Goal: Communication & Community: Ask a question

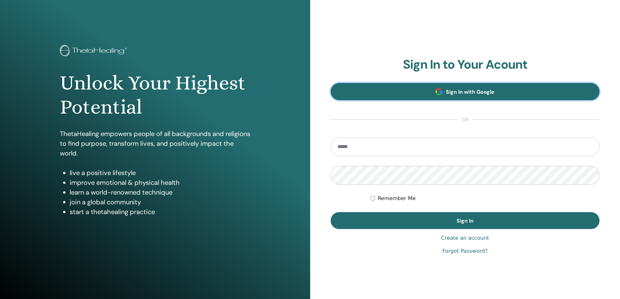
click at [466, 91] on span "Sign In with Google" at bounding box center [470, 92] width 49 height 7
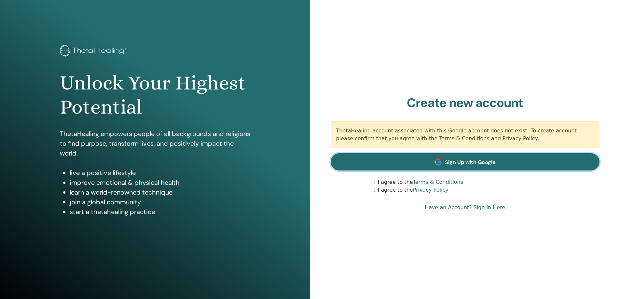
click at [433, 161] on link "Sign Up with Google" at bounding box center [465, 161] width 269 height 17
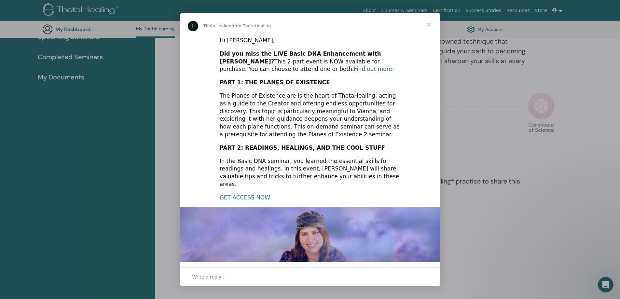
click at [354, 69] on link "Find out more:" at bounding box center [374, 69] width 40 height 7
click at [236, 194] on link "GET ACCESS NOW" at bounding box center [245, 197] width 50 height 7
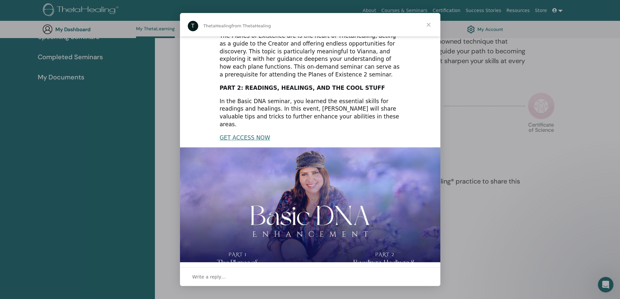
scroll to position [87, 0]
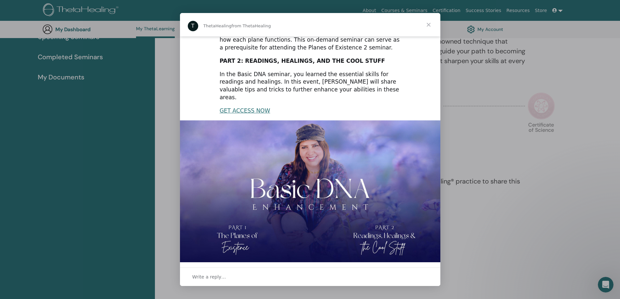
click at [283, 183] on img "Intercom messenger" at bounding box center [310, 193] width 260 height 146
click at [429, 24] on span "Close" at bounding box center [428, 24] width 23 height 23
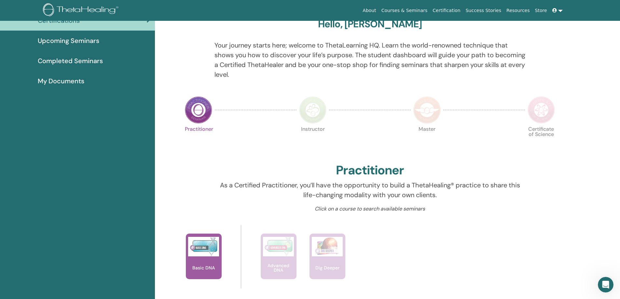
scroll to position [0, 0]
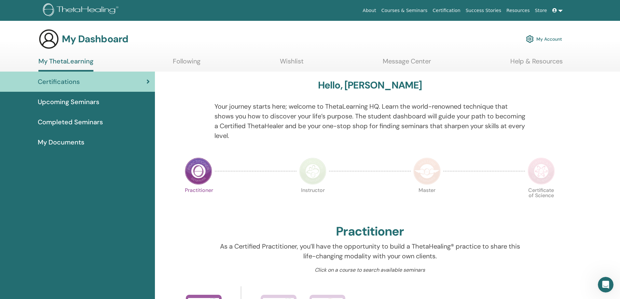
click at [296, 62] on link "Wishlist" at bounding box center [292, 63] width 24 height 13
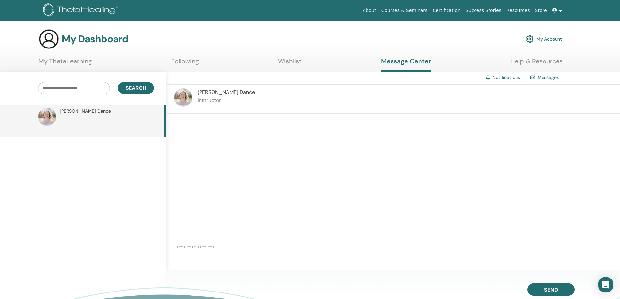
click at [389, 187] on div at bounding box center [393, 177] width 454 height 126
click at [318, 118] on div at bounding box center [393, 177] width 454 height 126
click at [312, 136] on div at bounding box center [393, 177] width 454 height 126
click at [239, 100] on div "Alannah Dance Instructor" at bounding box center [393, 99] width 454 height 29
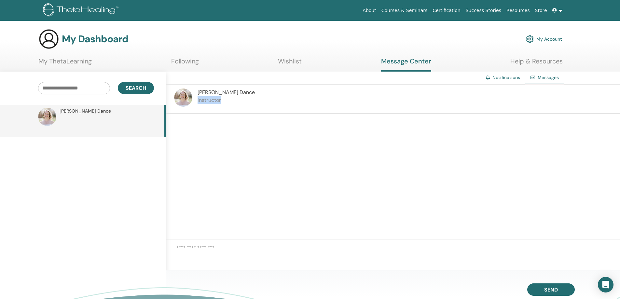
click at [239, 100] on div "Alannah Dance Instructor" at bounding box center [393, 99] width 454 height 29
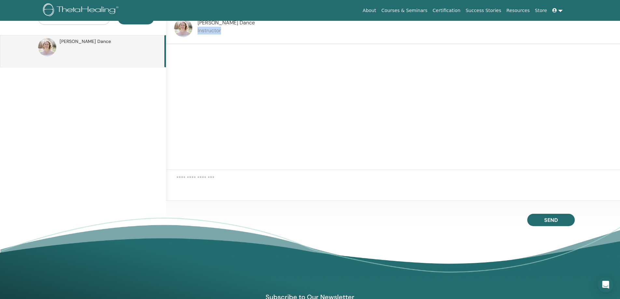
scroll to position [82, 0]
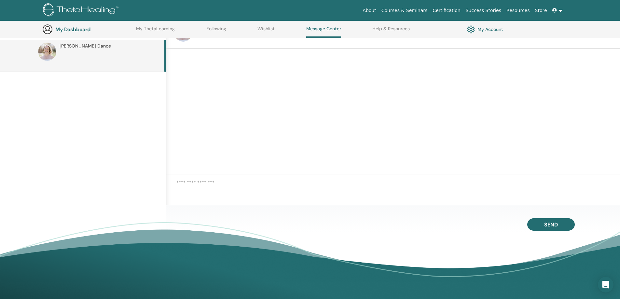
click at [185, 187] on textarea at bounding box center [398, 189] width 444 height 21
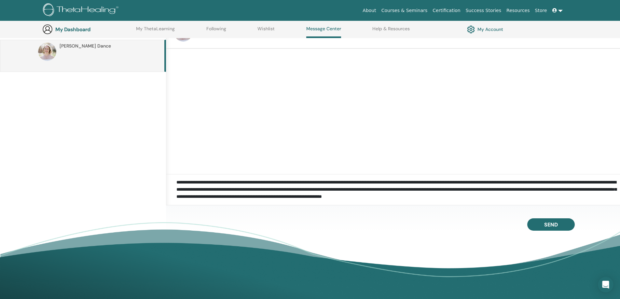
scroll to position [7, 0]
type textarea "**********"
click at [536, 224] on button "Send" at bounding box center [551, 224] width 48 height 12
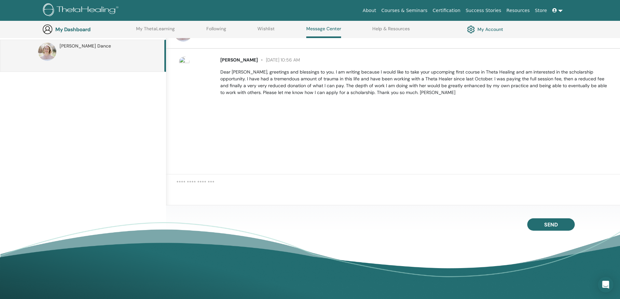
scroll to position [0, 0]
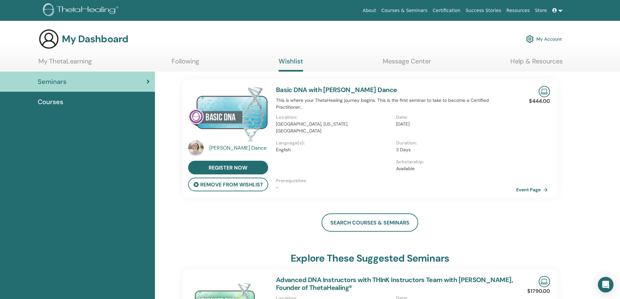
click at [67, 60] on link "My ThetaLearning" at bounding box center [64, 63] width 53 height 13
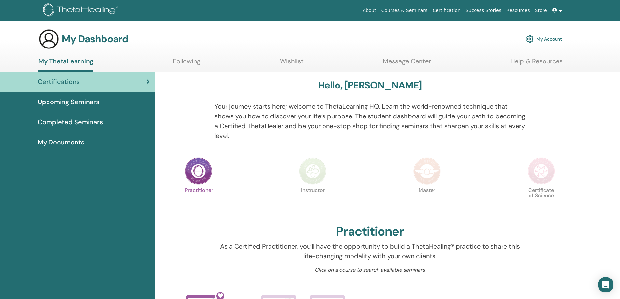
click at [194, 63] on link "Following" at bounding box center [187, 63] width 28 height 13
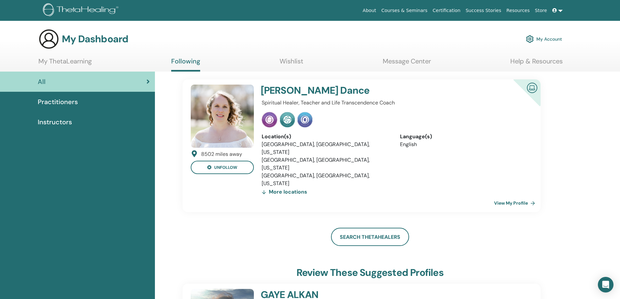
click at [292, 63] on link "Wishlist" at bounding box center [292, 63] width 24 height 13
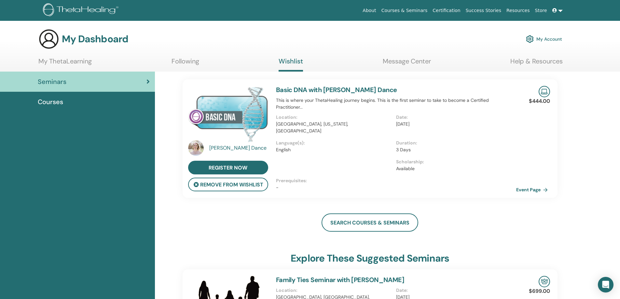
click at [80, 62] on link "My ThetaLearning" at bounding box center [64, 63] width 53 height 13
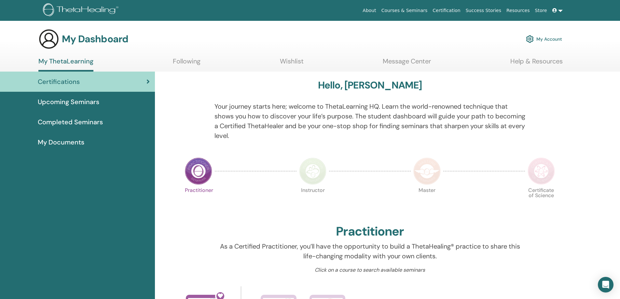
click at [72, 102] on span "Upcoming Seminars" at bounding box center [69, 102] width 62 height 10
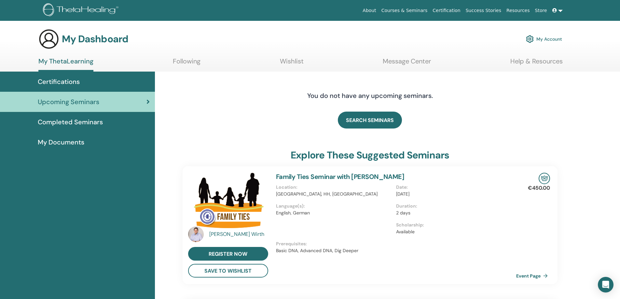
click at [379, 10] on link "About" at bounding box center [369, 11] width 19 height 12
